Goal: Task Accomplishment & Management: Manage account settings

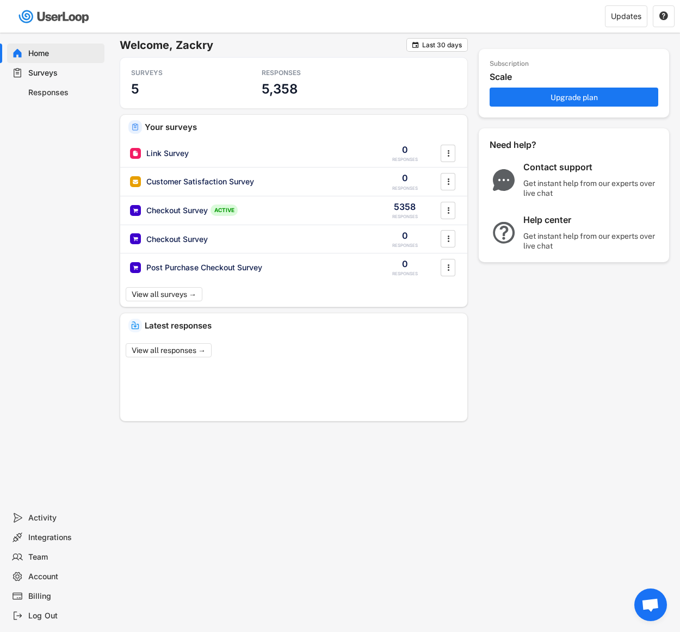
click at [57, 72] on div "Surveys" at bounding box center [64, 73] width 72 height 10
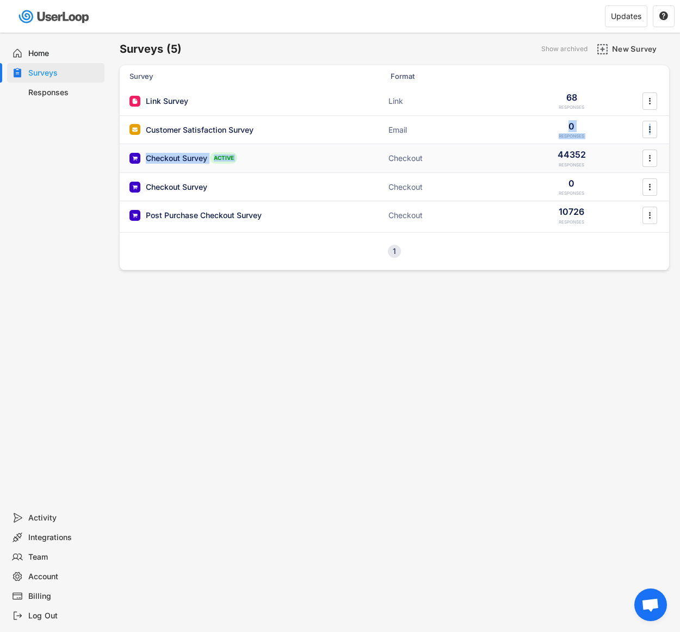
drag, startPoint x: 509, startPoint y: 143, endPoint x: 506, endPoint y: 152, distance: 9.8
click at [506, 152] on div "Link Survey Link 68 RESPONSES  Customer Satisfaction Survey Email 0 RESPONSES …" at bounding box center [394, 159] width 549 height 145
click at [503, 162] on div "Checkout Survey ACTIVE Checkout 44352 RESPONSES " at bounding box center [394, 158] width 549 height 28
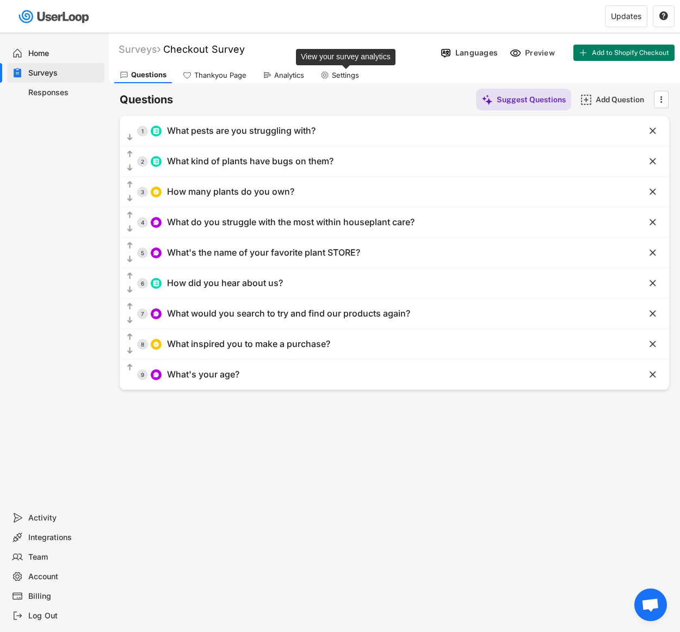
click at [338, 71] on div "Settings" at bounding box center [345, 75] width 27 height 9
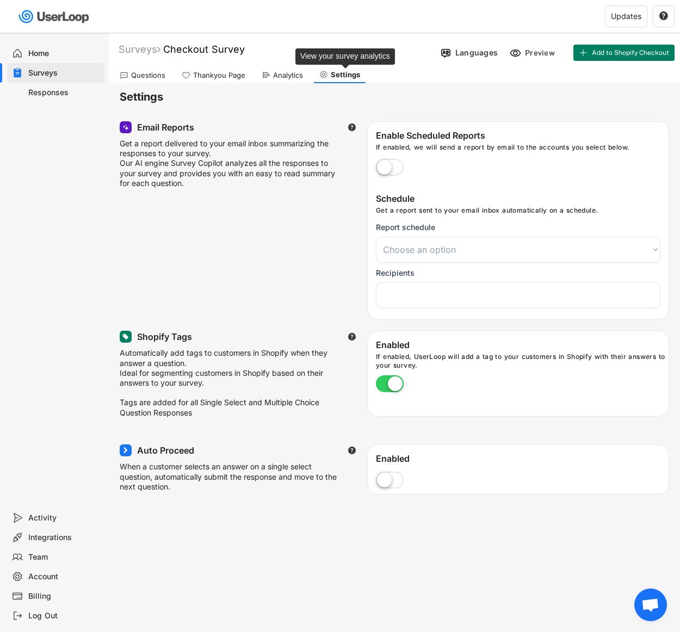
select select
click at [485, 381] on div "Enabled If enabled, UserLoop will add a tag to your customers in Shopify with t…" at bounding box center [518, 368] width 301 height 58
click at [155, 72] on div "Questions" at bounding box center [148, 75] width 34 height 9
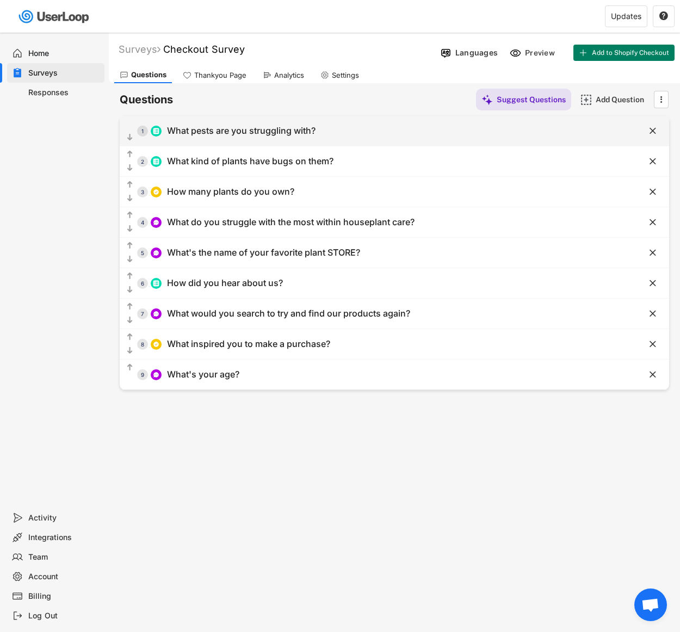
click at [272, 139] on div "  1 What pests are you struggling with?" at bounding box center [367, 131] width 495 height 24
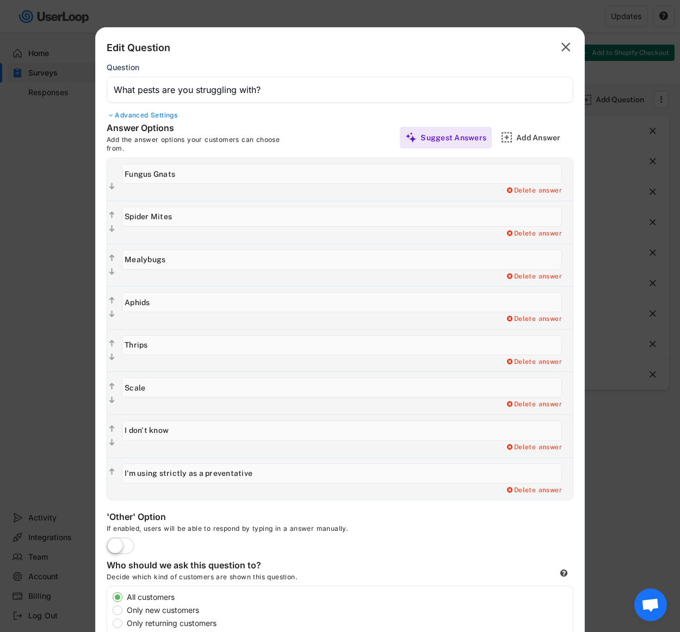
click at [566, 41] on text "" at bounding box center [565, 47] width 9 height 16
